Goal: Task Accomplishment & Management: Manage account settings

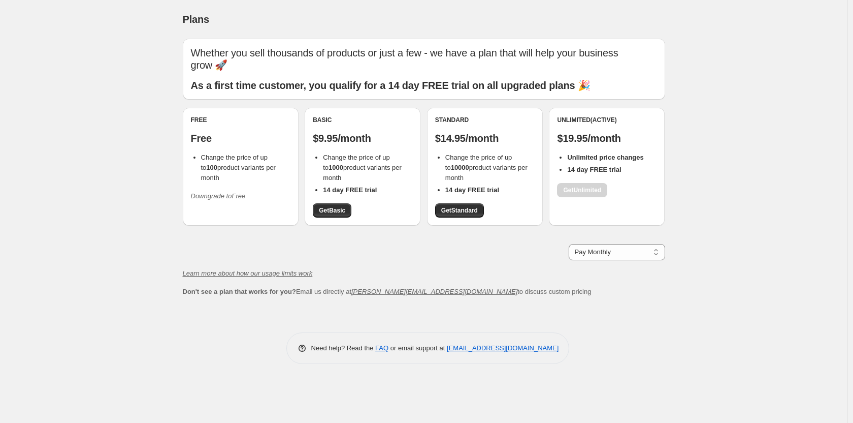
click at [788, 195] on div "Plans. This page is ready Plans Whether you sell thousands of products or just …" at bounding box center [424, 211] width 848 height 423
click at [215, 192] on icon "Downgrade to Free" at bounding box center [218, 196] width 55 height 8
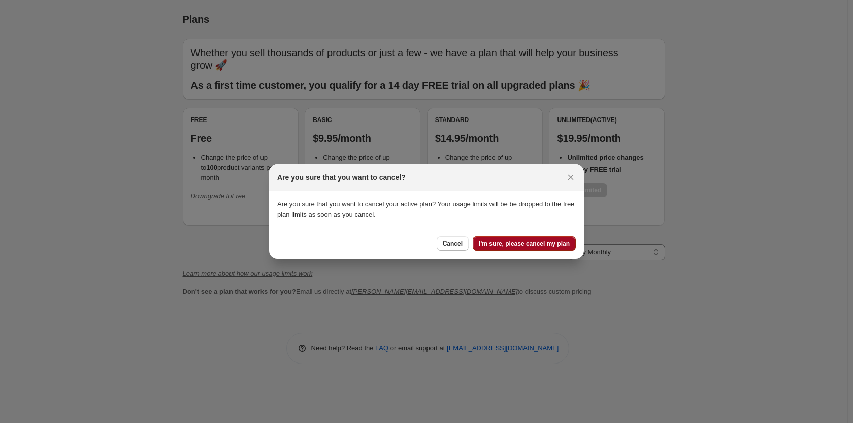
click at [548, 247] on span "I'm sure, please cancel my plan" at bounding box center [524, 243] width 91 height 8
